Goal: Information Seeking & Learning: Learn about a topic

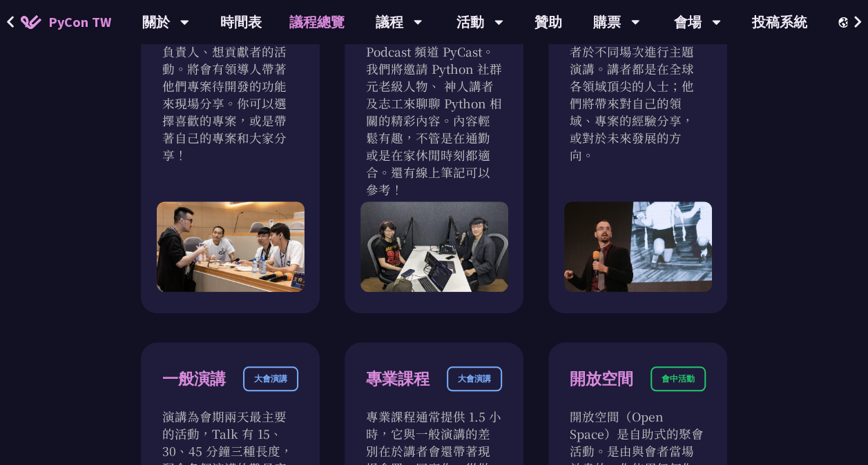
scroll to position [577, 0]
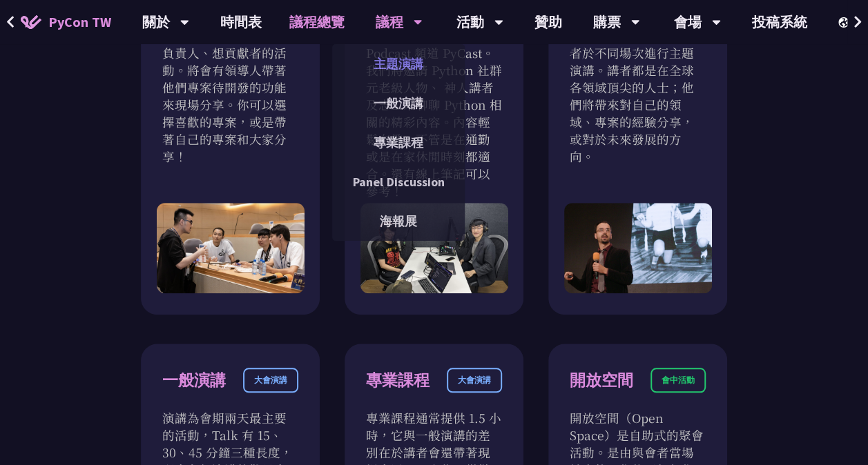
click at [409, 52] on link "主題演講" at bounding box center [398, 64] width 133 height 32
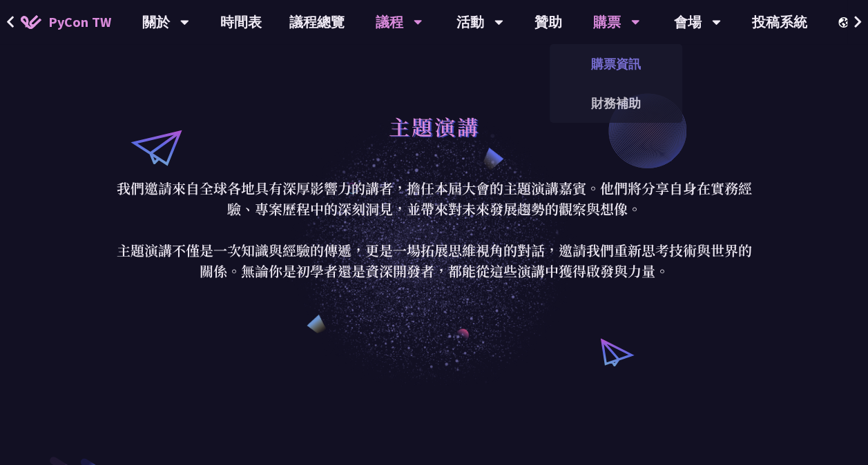
click at [625, 64] on link "購票資訊" at bounding box center [616, 64] width 133 height 32
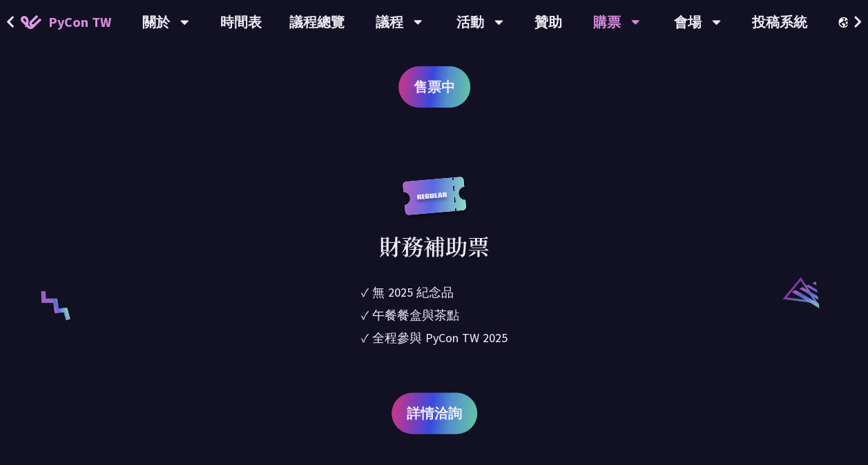
scroll to position [2550, 0]
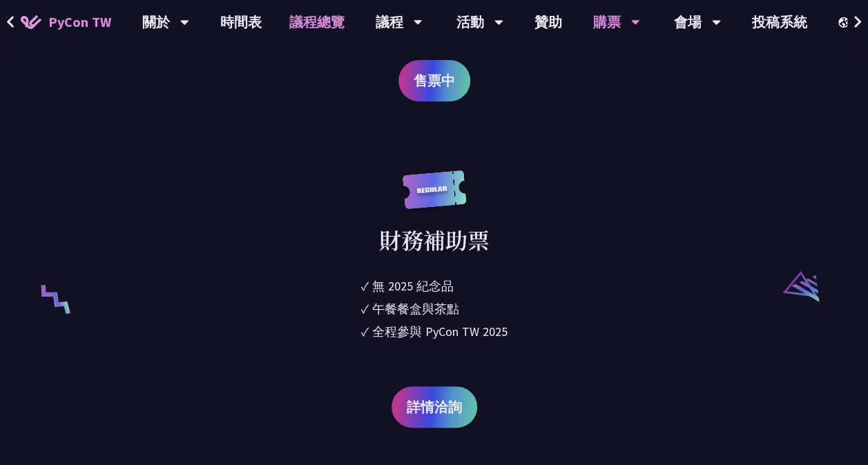
click at [309, 15] on link "議程總覽" at bounding box center [317, 22] width 83 height 44
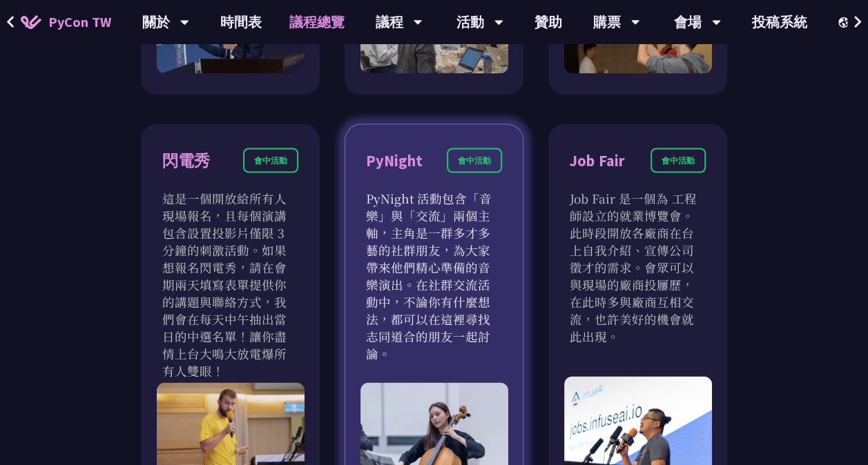
scroll to position [1153, 0]
